Goal: Task Accomplishment & Management: Use online tool/utility

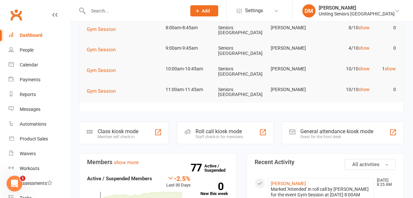
scroll to position [55, 0]
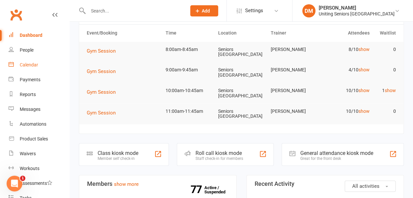
click at [34, 64] on div "Calendar" at bounding box center [29, 64] width 18 height 5
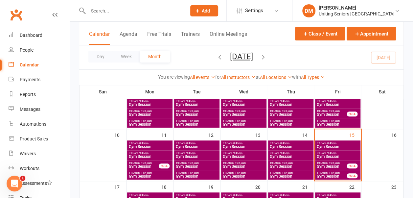
scroll to position [114, 0]
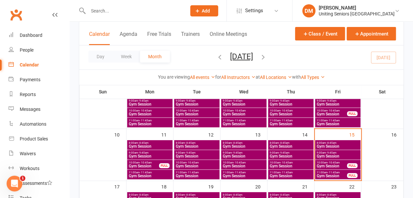
click at [329, 173] on span "- 11:45am" at bounding box center [333, 172] width 12 height 3
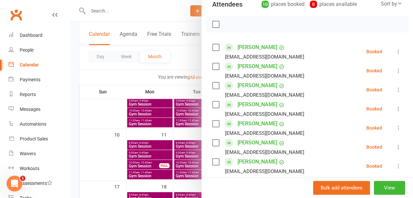
scroll to position [0, 0]
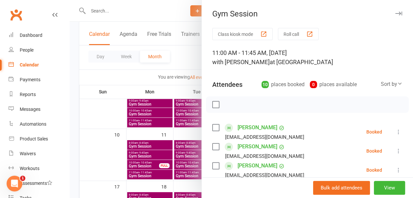
click at [395, 11] on icon "button" at bounding box center [398, 13] width 7 height 4
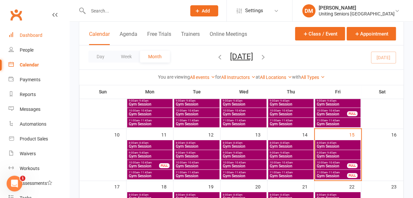
click at [27, 35] on div "Dashboard" at bounding box center [31, 34] width 23 height 5
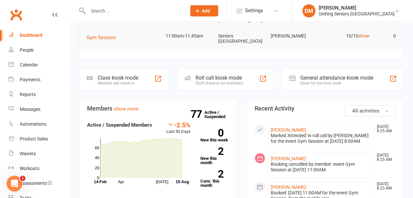
scroll to position [54, 0]
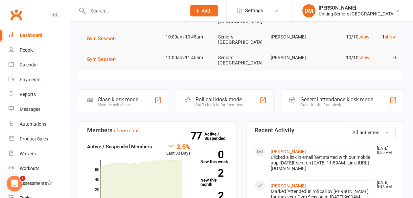
scroll to position [28, 0]
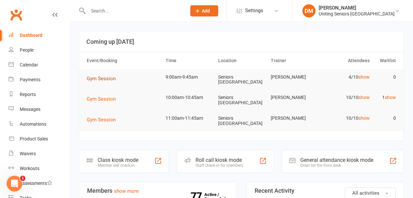
click at [108, 77] on span "Gym Session" at bounding box center [101, 78] width 29 height 6
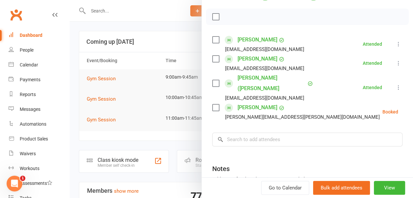
scroll to position [88, 0]
click at [411, 108] on icon at bounding box center [414, 111] width 7 height 7
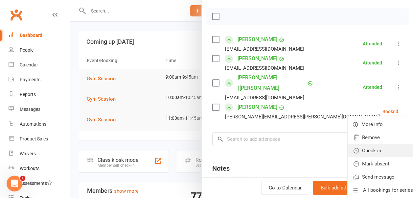
click at [358, 144] on link "Check in" at bounding box center [382, 150] width 71 height 13
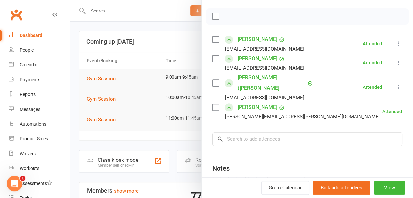
click at [395, 84] on icon at bounding box center [398, 87] width 7 height 7
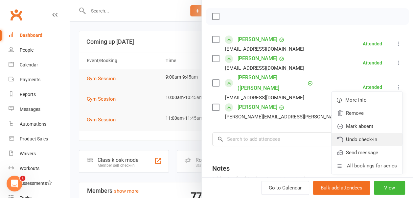
click at [360, 133] on link "Undo check-in" at bounding box center [366, 139] width 71 height 13
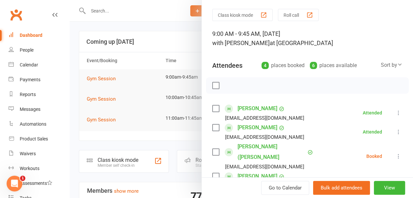
scroll to position [0, 0]
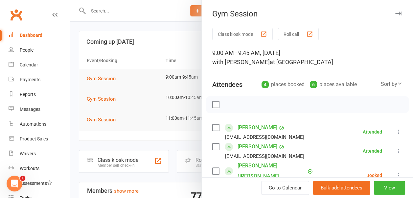
click at [395, 13] on icon "button" at bounding box center [398, 13] width 7 height 4
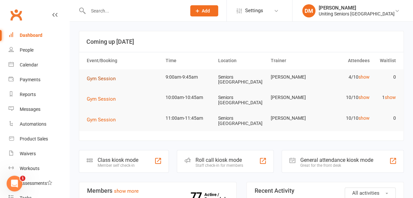
click at [97, 75] on span "Gym Session" at bounding box center [101, 78] width 29 height 6
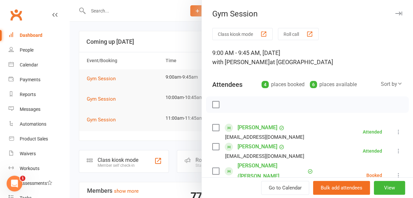
click at [395, 14] on icon "button" at bounding box center [398, 13] width 7 height 4
